Goal: Task Accomplishment & Management: Use online tool/utility

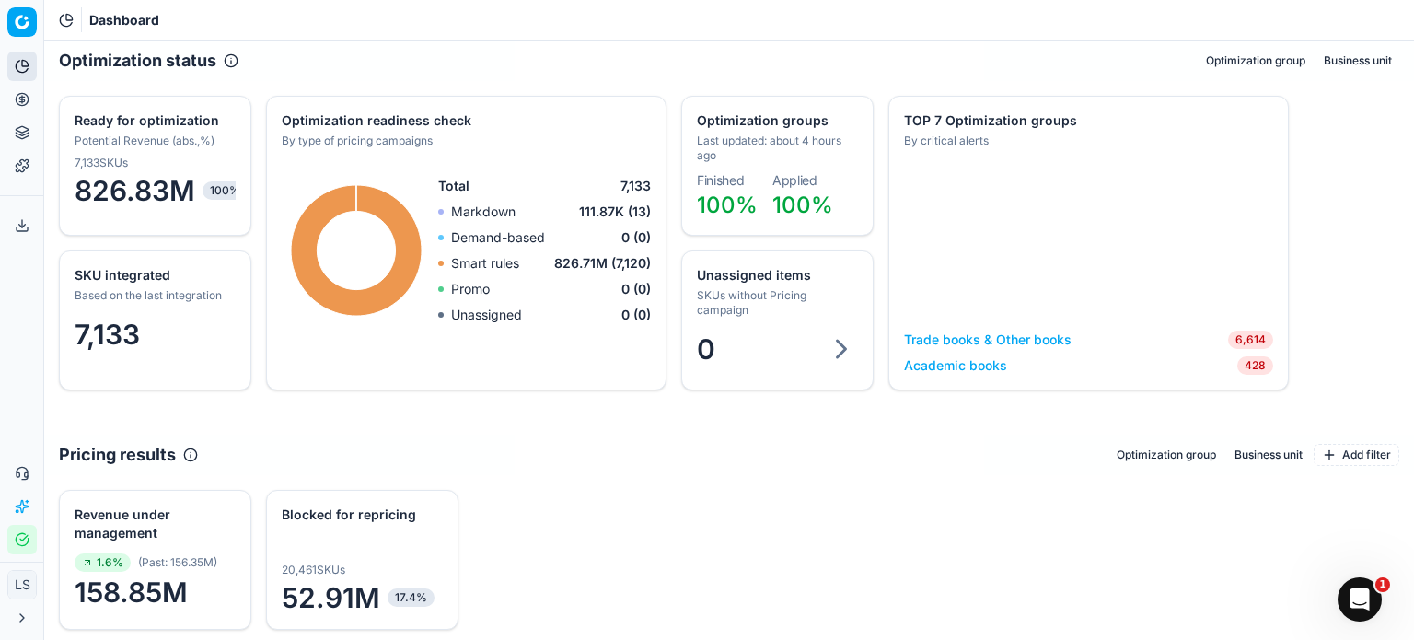
scroll to position [92, 0]
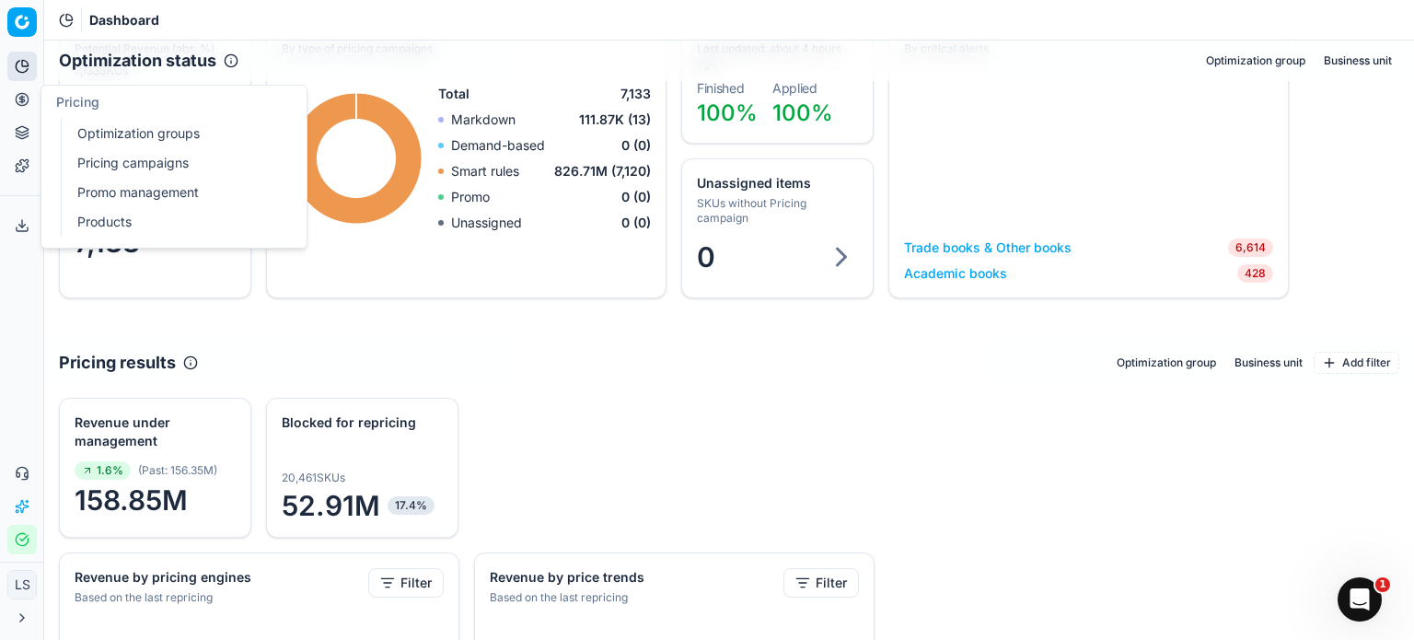
click at [156, 158] on link "Pricing campaigns" at bounding box center [177, 163] width 214 height 26
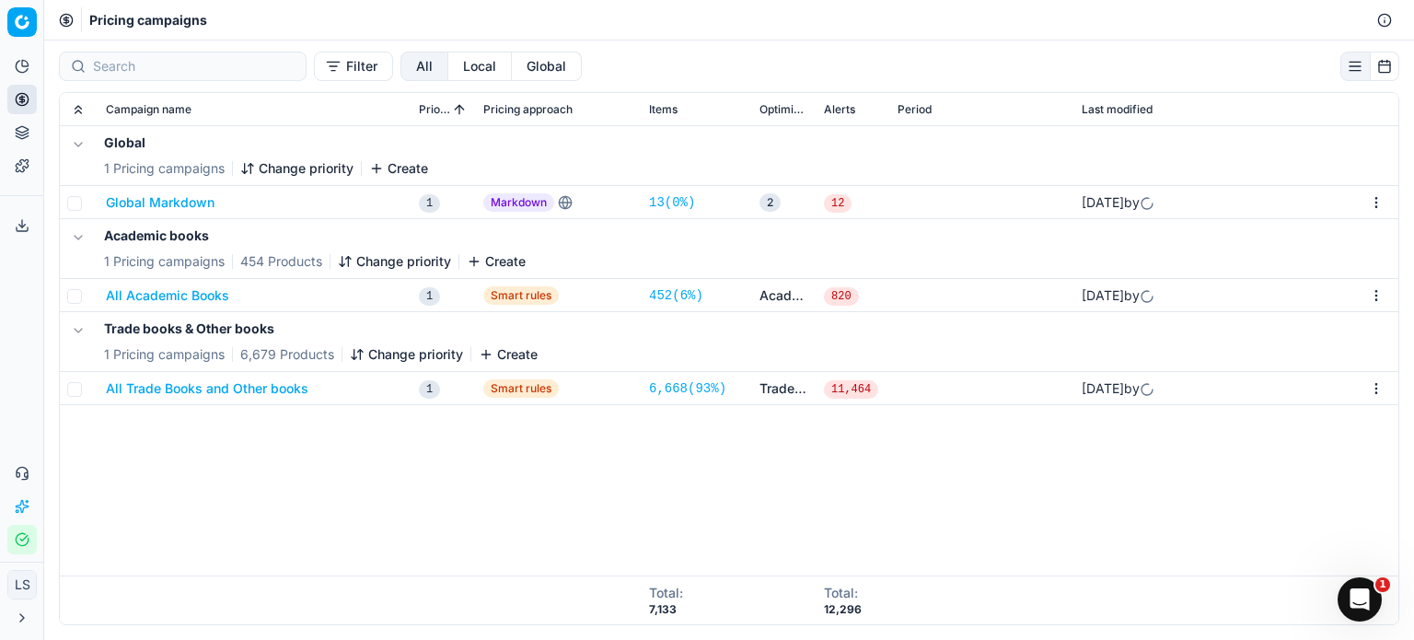
click at [196, 301] on button "All Academic Books" at bounding box center [167, 295] width 123 height 18
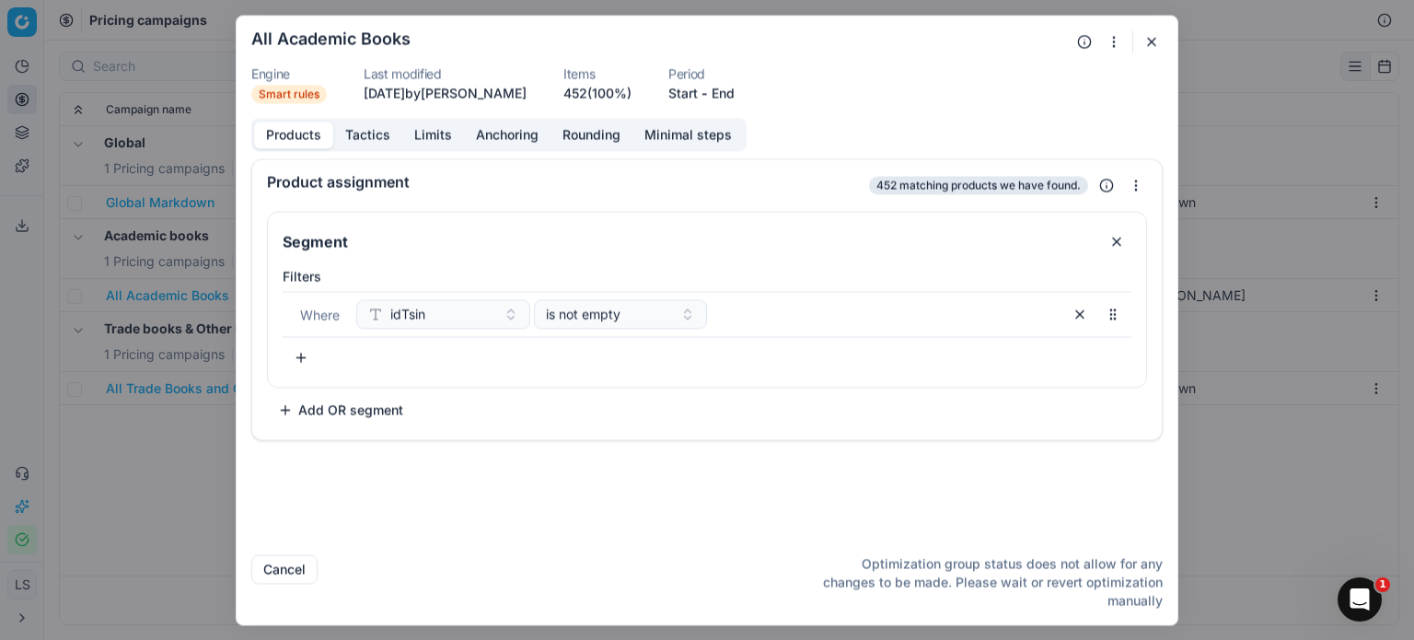
click at [382, 133] on button "Tactics" at bounding box center [367, 134] width 69 height 27
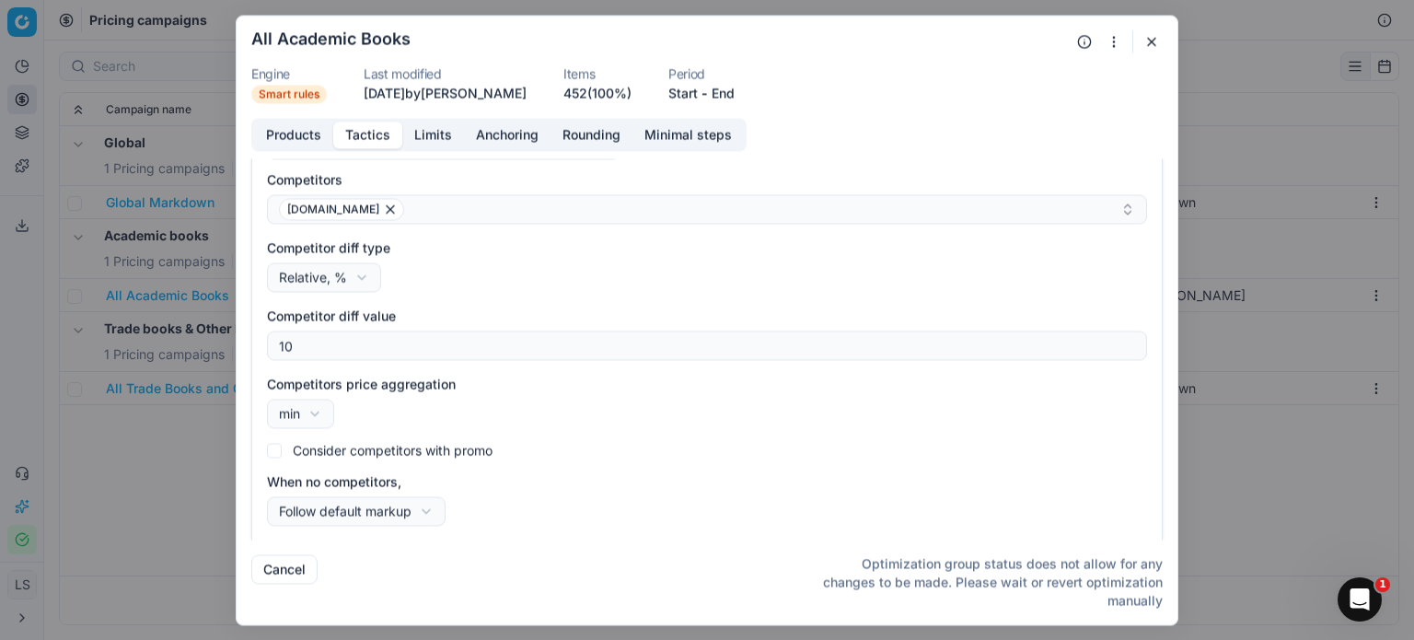
scroll to position [253, 0]
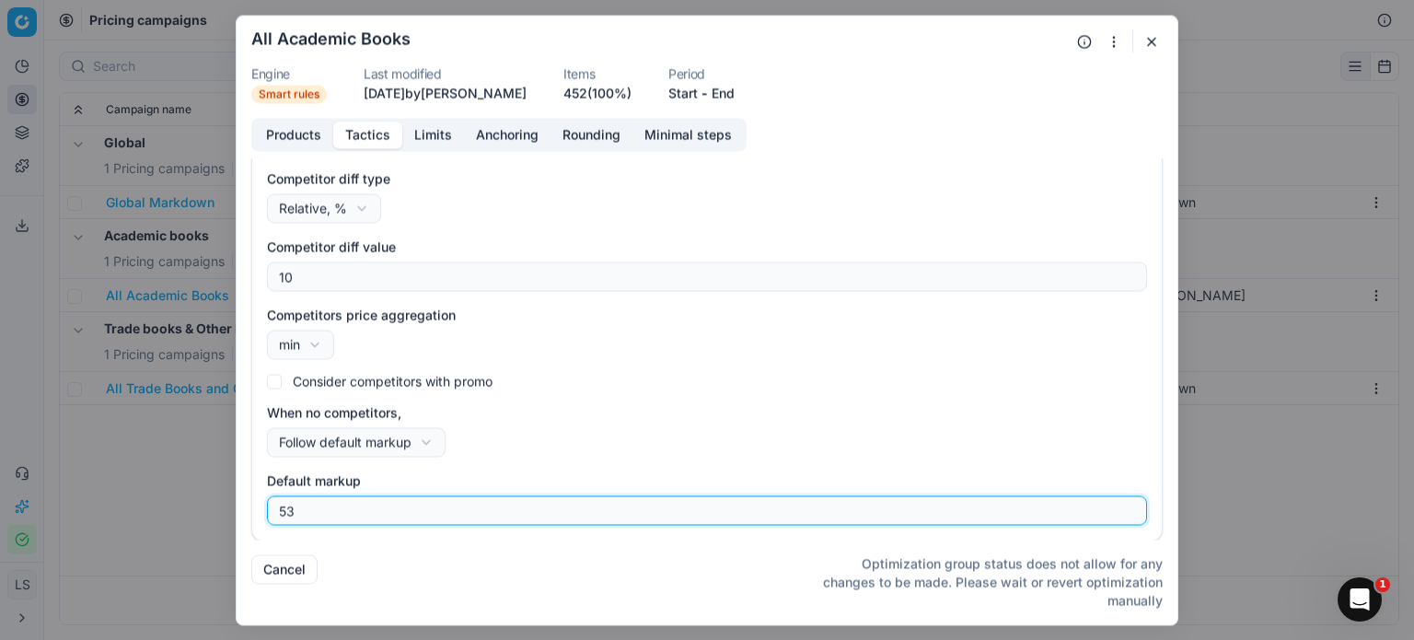
click at [564, 507] on input "53" at bounding box center [706, 510] width 863 height 28
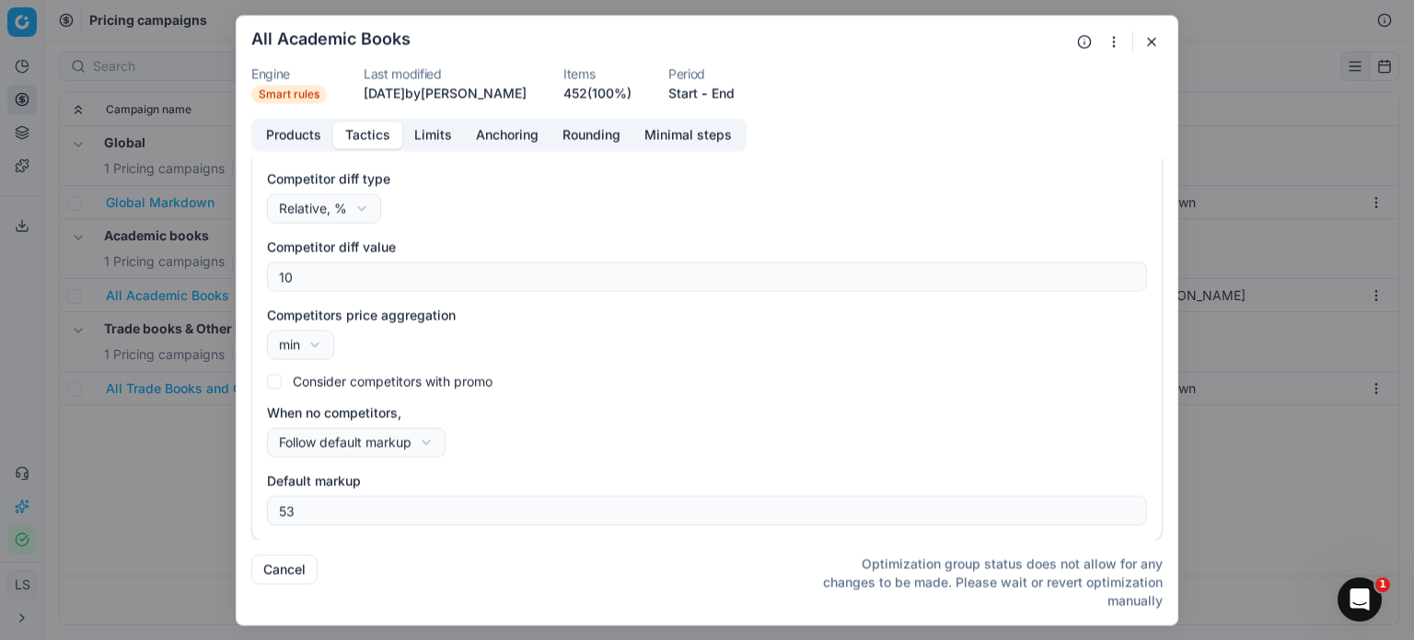
click at [600, 430] on div "When no competitors, Follow default markup Do not reprice Follow default markup" at bounding box center [707, 429] width 880 height 53
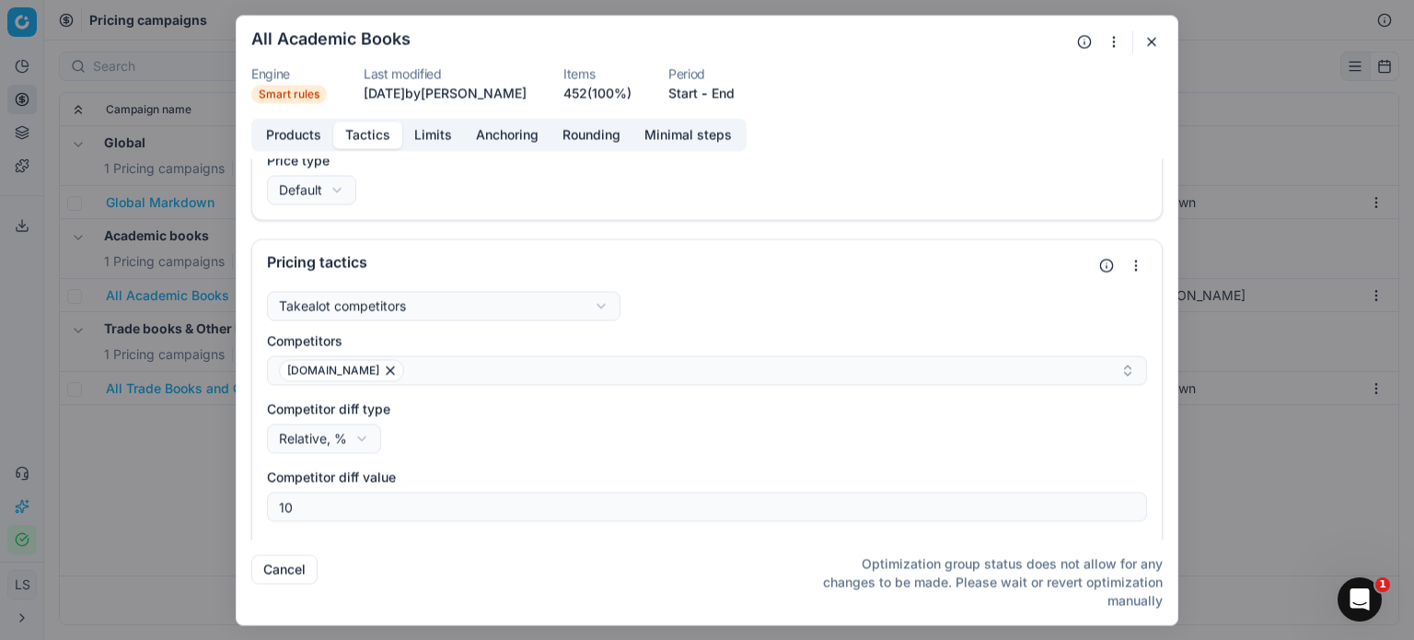
scroll to position [0, 0]
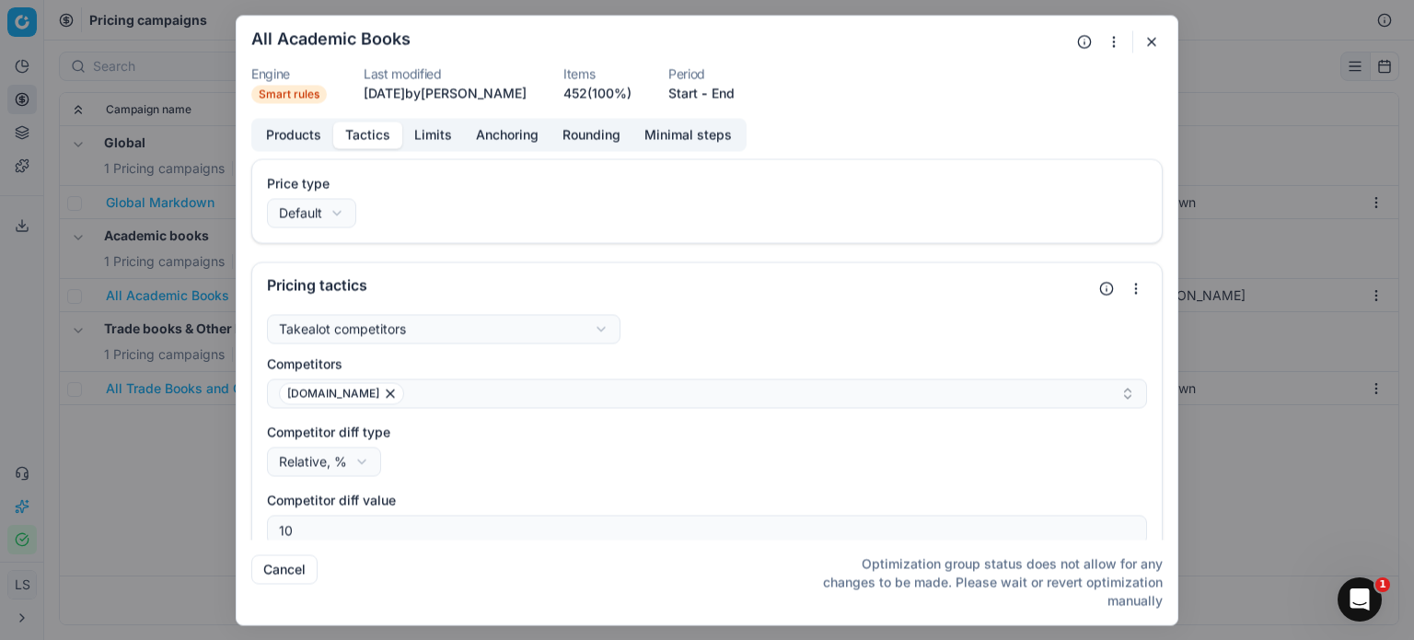
click at [431, 135] on button "Limits" at bounding box center [433, 134] width 62 height 27
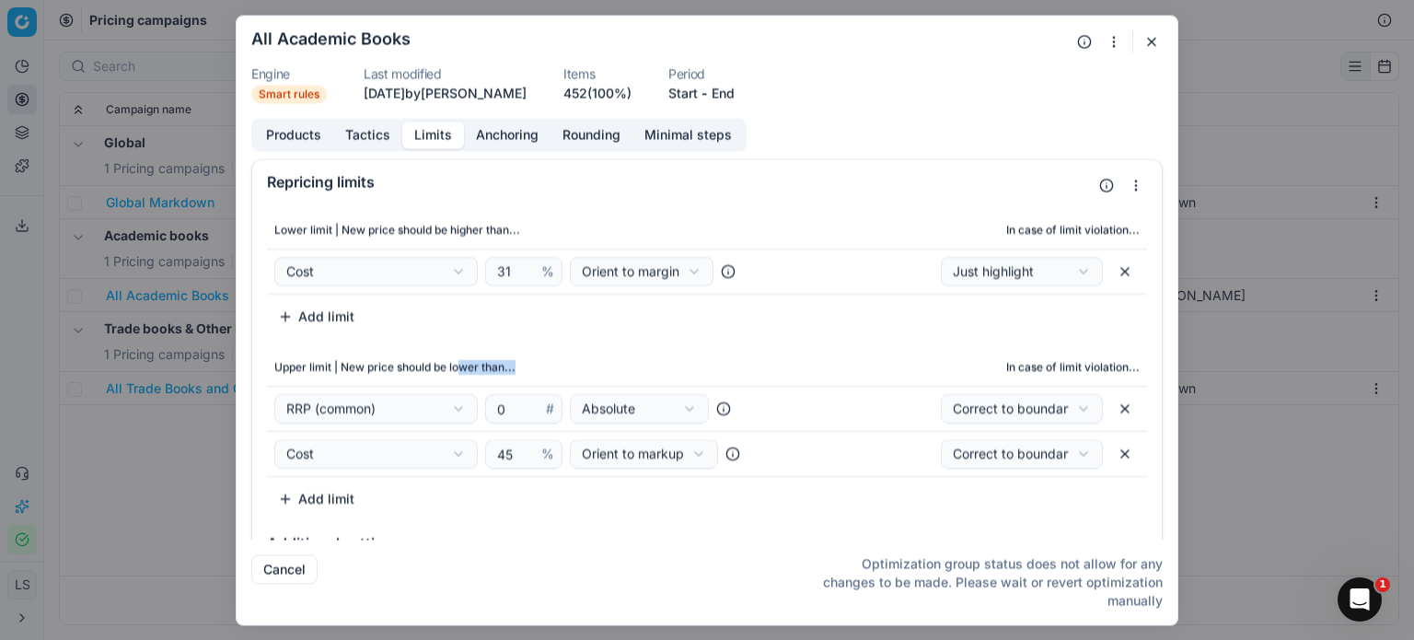
drag, startPoint x: 465, startPoint y: 367, endPoint x: 574, endPoint y: 365, distance: 109.5
click at [574, 364] on th "Upper limit | New price should be lower than..." at bounding box center [524, 367] width 514 height 37
click at [586, 359] on th "Upper limit | New price should be lower than..." at bounding box center [524, 367] width 514 height 37
click at [1364, 595] on icon "Open Intercom Messenger" at bounding box center [1357, 597] width 30 height 30
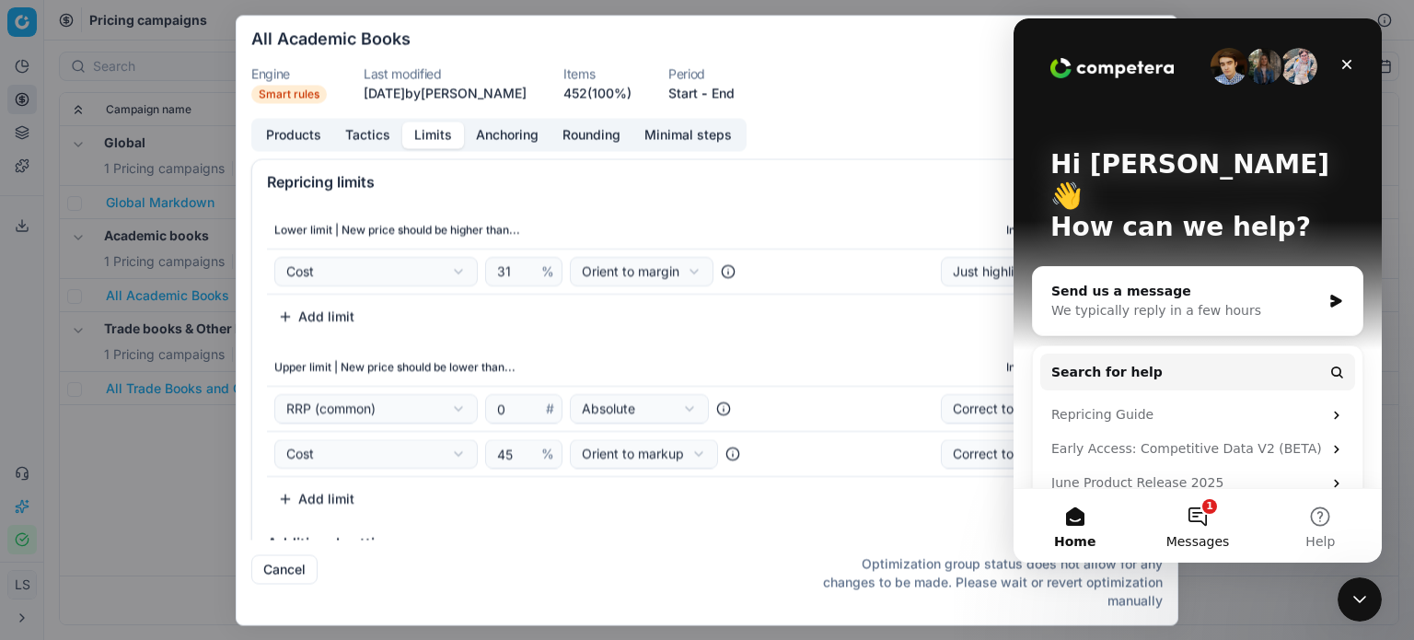
click at [1189, 518] on button "1 Messages" at bounding box center [1197, 526] width 122 height 74
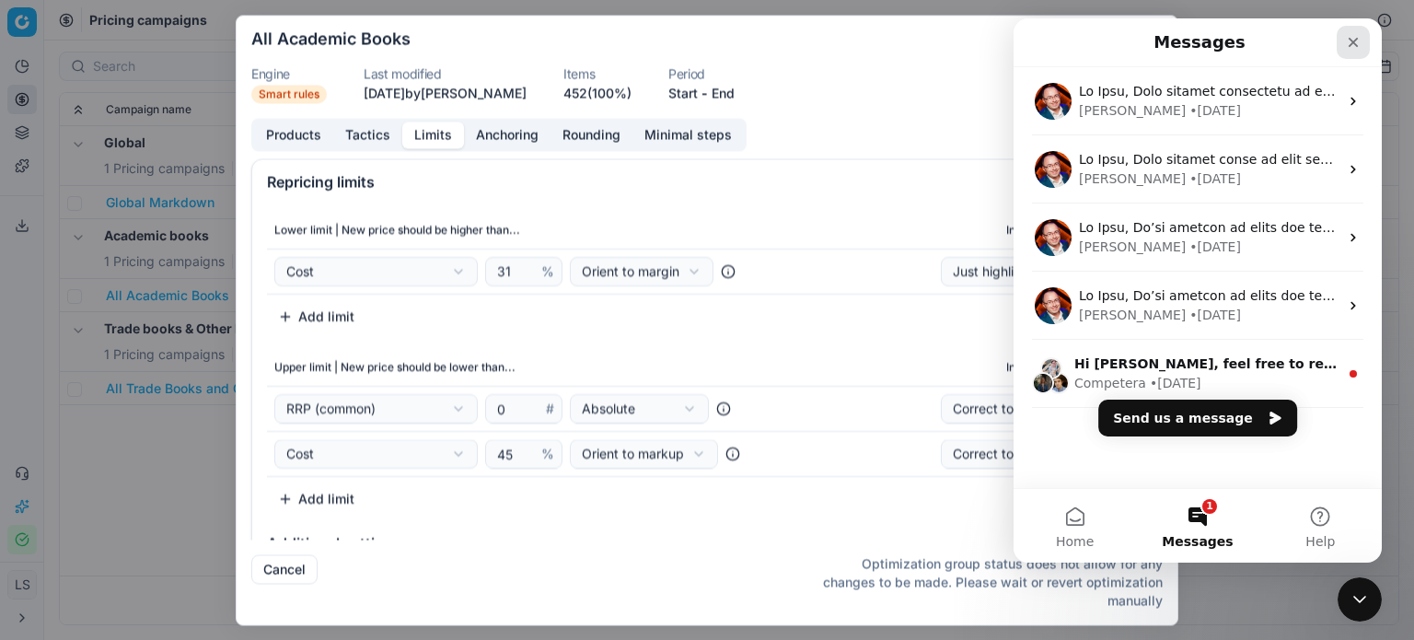
click at [1351, 49] on icon "Close" at bounding box center [1353, 42] width 15 height 15
